Goal: Transaction & Acquisition: Purchase product/service

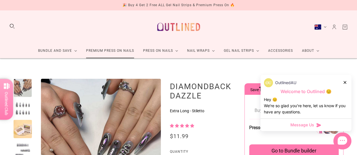
click at [115, 51] on link "Premium Press On Nails" at bounding box center [110, 50] width 57 height 15
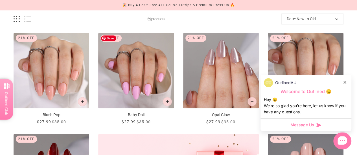
scroll to position [83, 0]
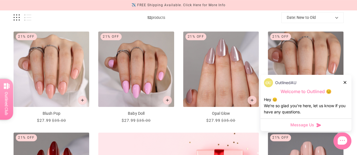
click at [342, 82] on div "OutlinedAU" at bounding box center [306, 82] width 84 height 9
click at [346, 82] on icon at bounding box center [344, 82] width 3 height 3
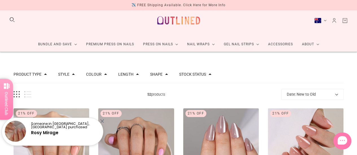
scroll to position [2, 0]
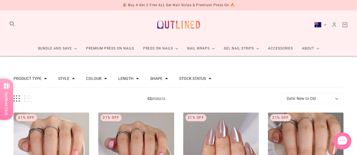
click at [69, 80] on div "Style" at bounding box center [66, 79] width 17 height 4
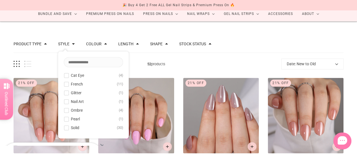
scroll to position [37, 0]
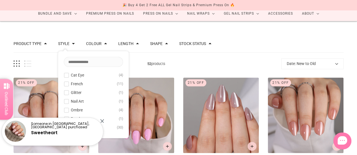
click at [44, 44] on span at bounding box center [45, 43] width 3 height 3
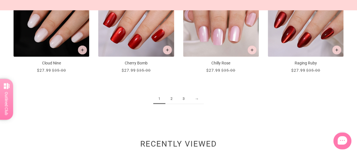
scroll to position [644, 0]
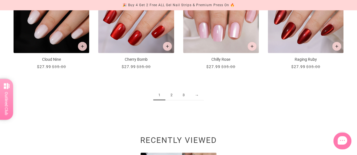
click at [170, 95] on link "2" at bounding box center [171, 95] width 12 height 10
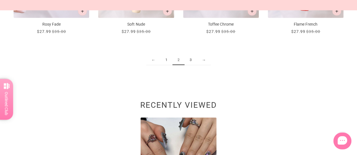
click at [192, 59] on link "3" at bounding box center [190, 60] width 12 height 10
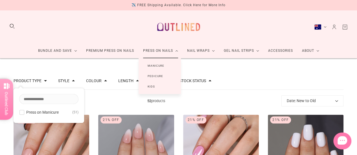
click at [159, 65] on link "Manicure" at bounding box center [156, 66] width 35 height 10
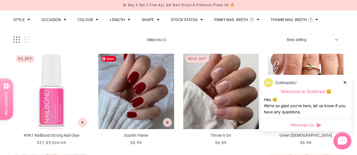
scroll to position [62, 0]
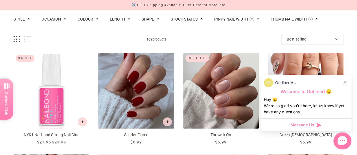
click at [347, 81] on div "OutlinedAU" at bounding box center [306, 82] width 84 height 9
click at [345, 84] on icon at bounding box center [344, 82] width 3 height 3
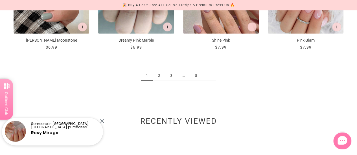
scroll to position [664, 0]
click at [157, 74] on link "2" at bounding box center [159, 76] width 12 height 10
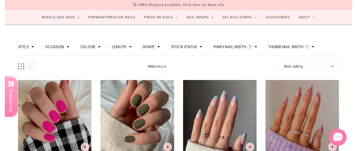
scroll to position [33, 0]
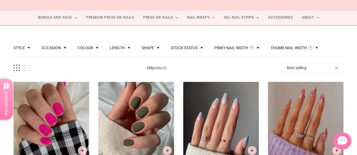
click at [128, 49] on div "Style Cat Eye 10 Chrome 1 French 46 Glitter 10 Glitter Design 6 Nail Art 108 Om…" at bounding box center [179, 48] width 330 height 18
click at [116, 49] on button "Length" at bounding box center [117, 48] width 15 height 4
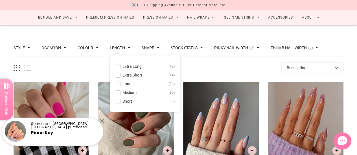
click at [123, 84] on span "Long" at bounding box center [126, 84] width 9 height 5
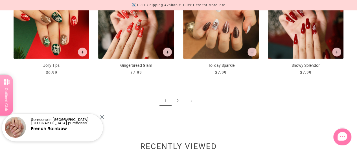
scroll to position [661, 0]
click at [177, 100] on link "2" at bounding box center [178, 101] width 12 height 10
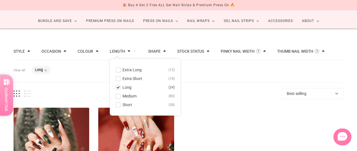
scroll to position [30, 0]
click at [123, 94] on span "Medium" at bounding box center [129, 96] width 14 height 5
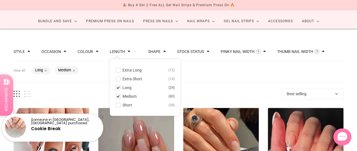
click at [116, 86] on span at bounding box center [118, 88] width 4 height 4
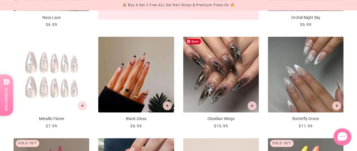
scroll to position [304, 0]
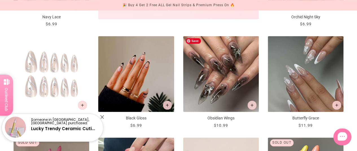
click at [215, 67] on img "Obsidian Wings" at bounding box center [221, 74] width 76 height 76
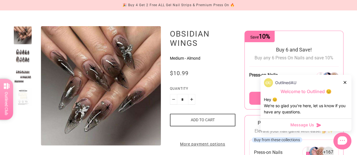
scroll to position [78, 0]
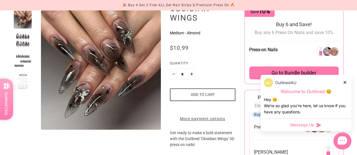
click at [346, 80] on div at bounding box center [344, 83] width 3 height 6
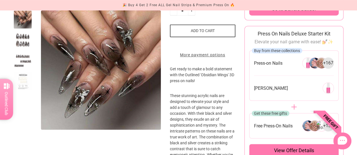
scroll to position [142, 0]
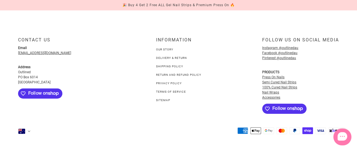
scroll to position [304, 0]
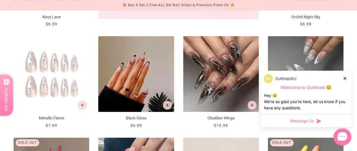
click at [346, 78] on div at bounding box center [344, 78] width 3 height 6
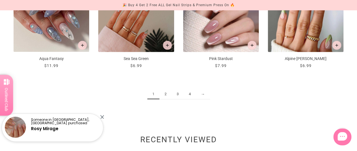
scroll to position [678, 0]
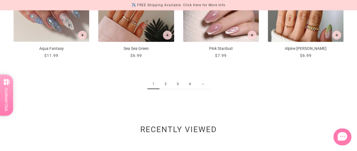
click at [165, 82] on link "2" at bounding box center [165, 84] width 12 height 10
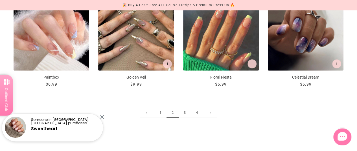
scroll to position [650, 0]
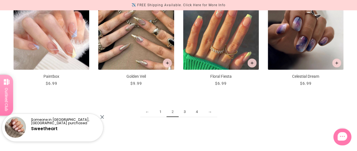
click at [185, 111] on link "3" at bounding box center [185, 112] width 12 height 10
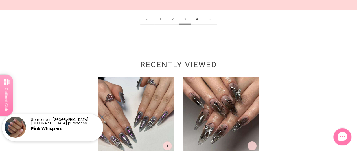
scroll to position [743, 0]
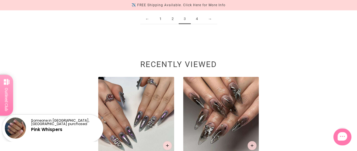
click at [196, 19] on link "4" at bounding box center [197, 19] width 12 height 10
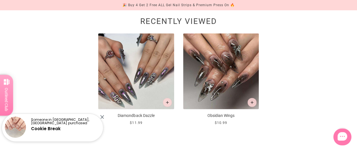
scroll to position [585, 0]
